Goal: Information Seeking & Learning: Learn about a topic

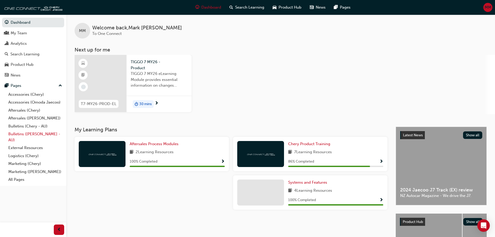
click at [30, 133] on link "Bulletins ([PERSON_NAME] - AU)" at bounding box center [35, 137] width 58 height 14
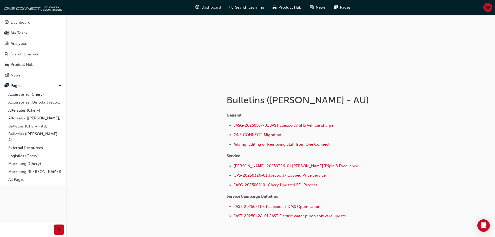
scroll to position [52, 0]
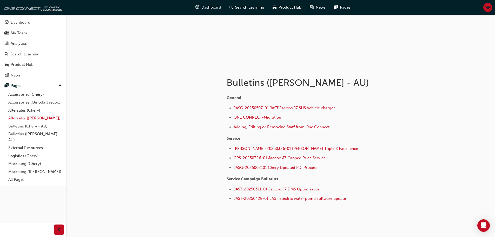
click at [31, 117] on link "Aftersales ([PERSON_NAME])" at bounding box center [35, 118] width 58 height 8
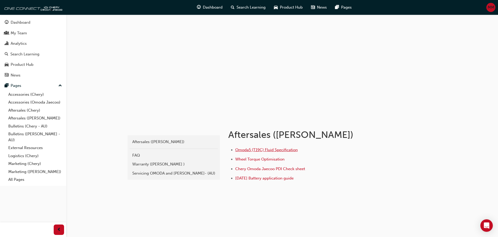
click at [249, 150] on span "Omoda5 (T19C) Fluid Specification" at bounding box center [266, 149] width 63 height 5
click at [168, 171] on div "Servicing OMODA and [PERSON_NAME]- (AU)" at bounding box center [173, 173] width 83 height 6
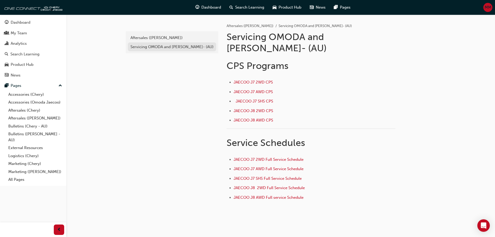
click at [182, 49] on div "Servicing OMODA and [PERSON_NAME]- (AU)" at bounding box center [171, 47] width 83 height 6
click at [174, 39] on div "Aftersales ([PERSON_NAME])" at bounding box center [171, 38] width 83 height 6
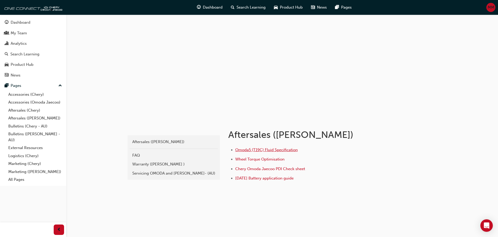
click at [261, 148] on span "Omoda5 (T19C) Fluid Specification" at bounding box center [266, 149] width 63 height 5
click at [172, 140] on div "Aftersales ([PERSON_NAME])" at bounding box center [173, 142] width 83 height 6
click at [31, 110] on link "Aftersales (Chery)" at bounding box center [35, 110] width 58 height 8
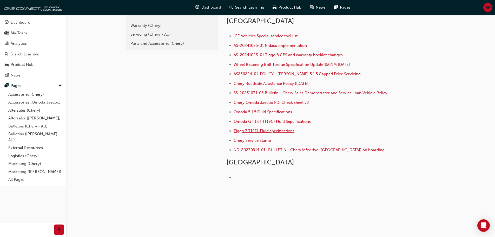
scroll to position [104, 0]
